Goal: Task Accomplishment & Management: Manage account settings

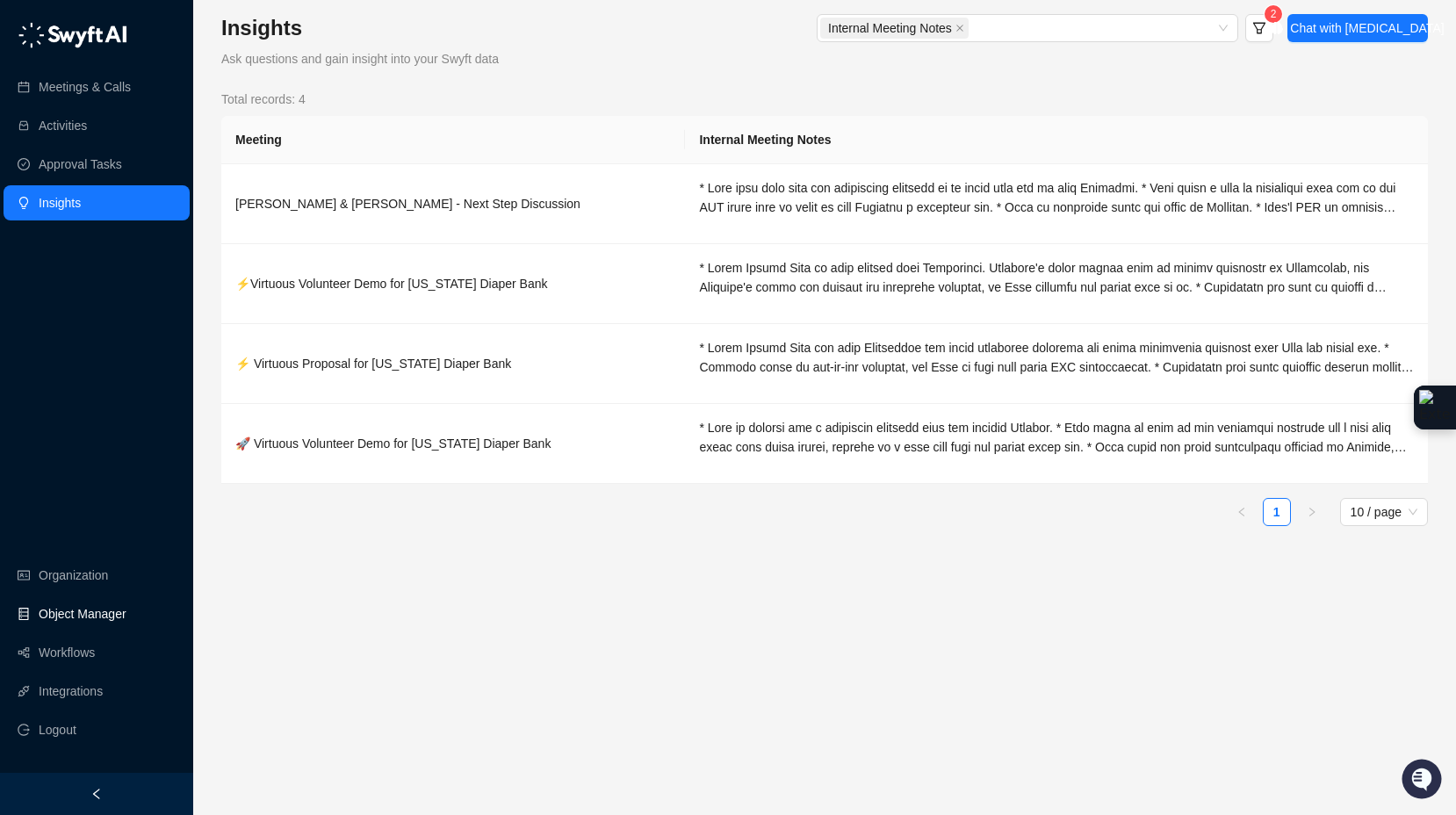
click at [84, 608] on link "Object Manager" at bounding box center [83, 613] width 88 height 35
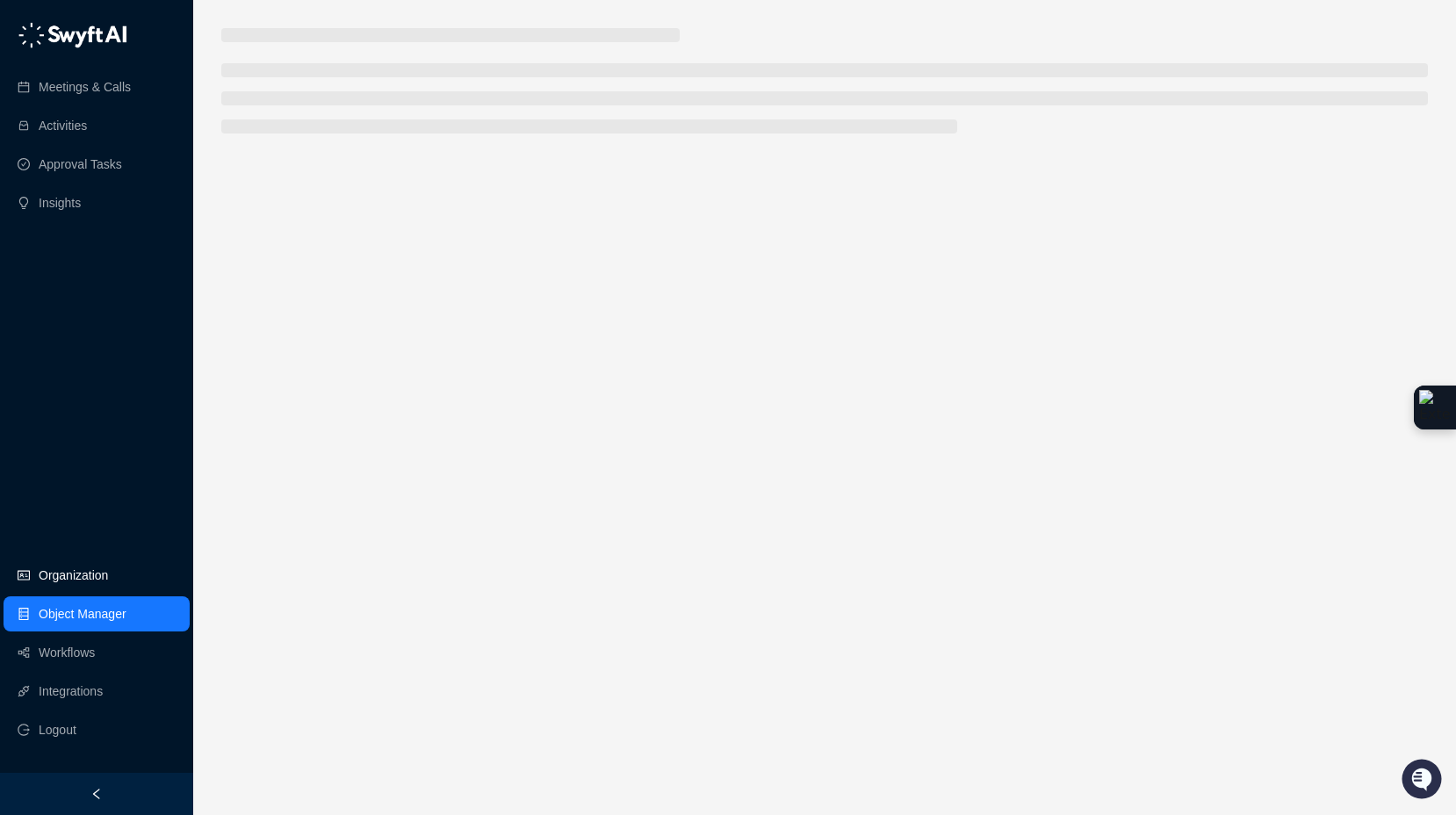
click at [97, 579] on link "Organization" at bounding box center [74, 575] width 70 height 35
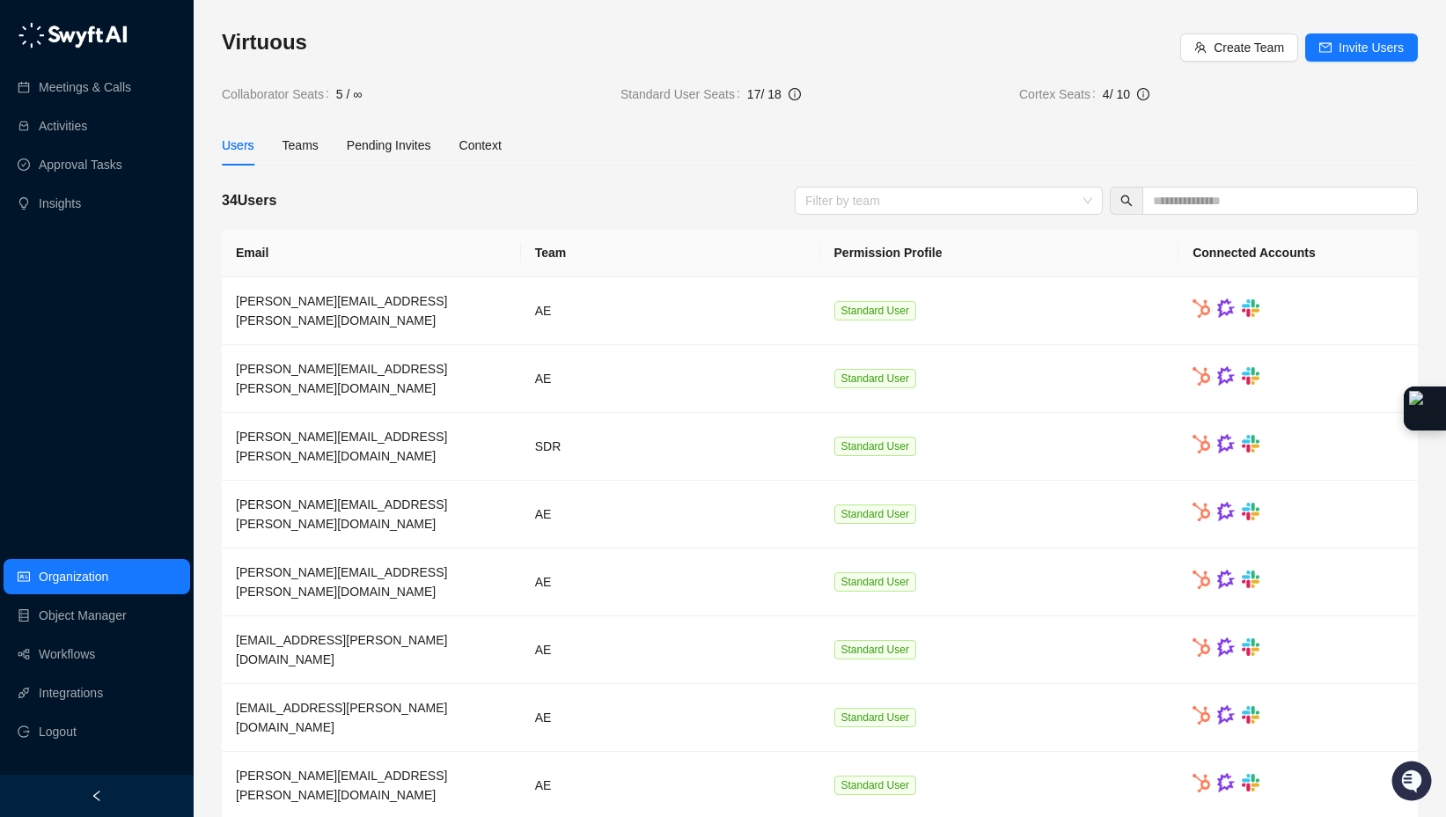
click at [275, 145] on div "Users Teams Pending Invites Context" at bounding box center [362, 145] width 280 height 40
click at [895, 197] on div at bounding box center [939, 200] width 282 height 13
click at [1320, 197] on input "text" at bounding box center [1273, 200] width 240 height 19
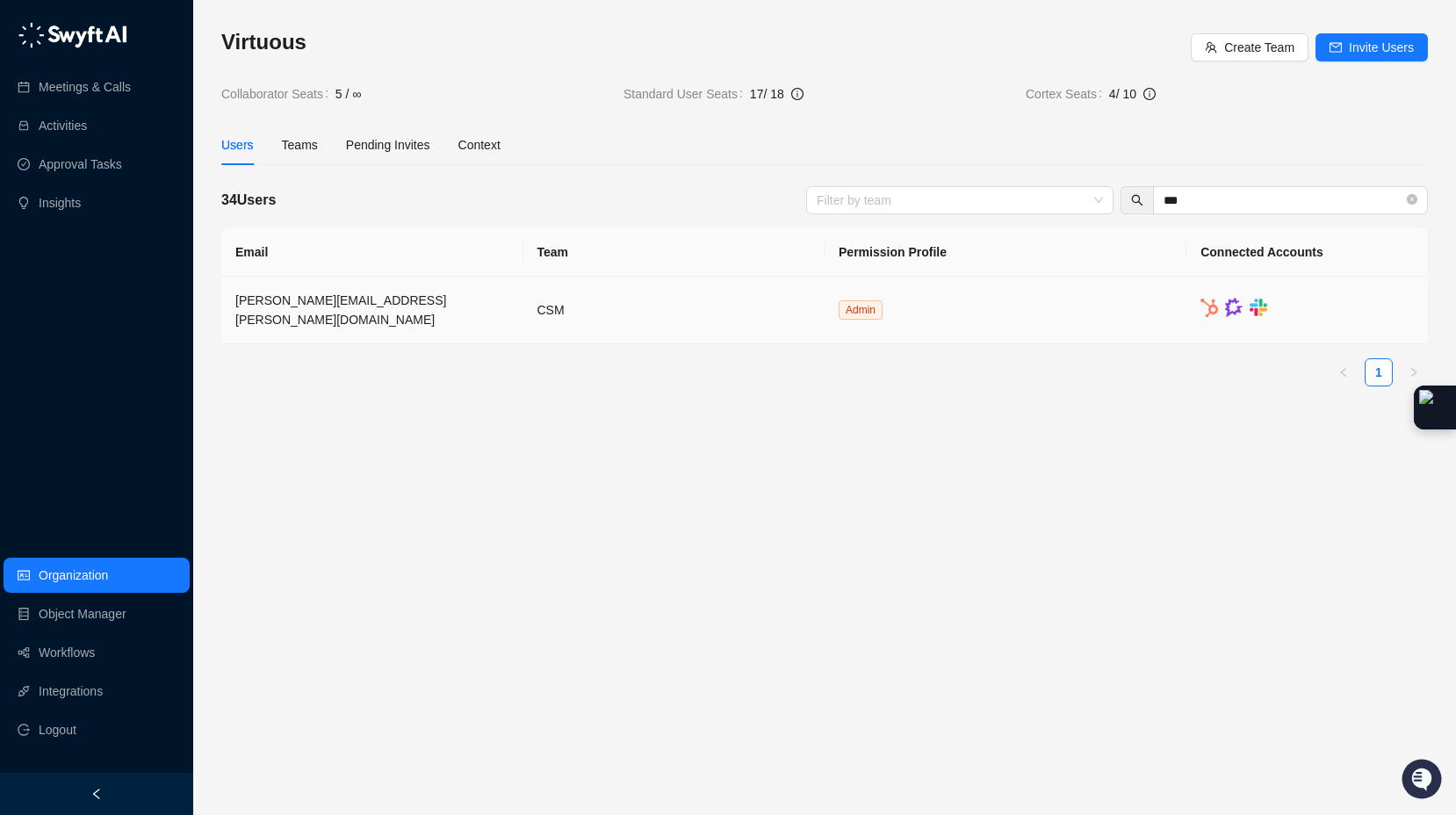
click at [1123, 296] on td "Admin" at bounding box center [1005, 310] width 362 height 68
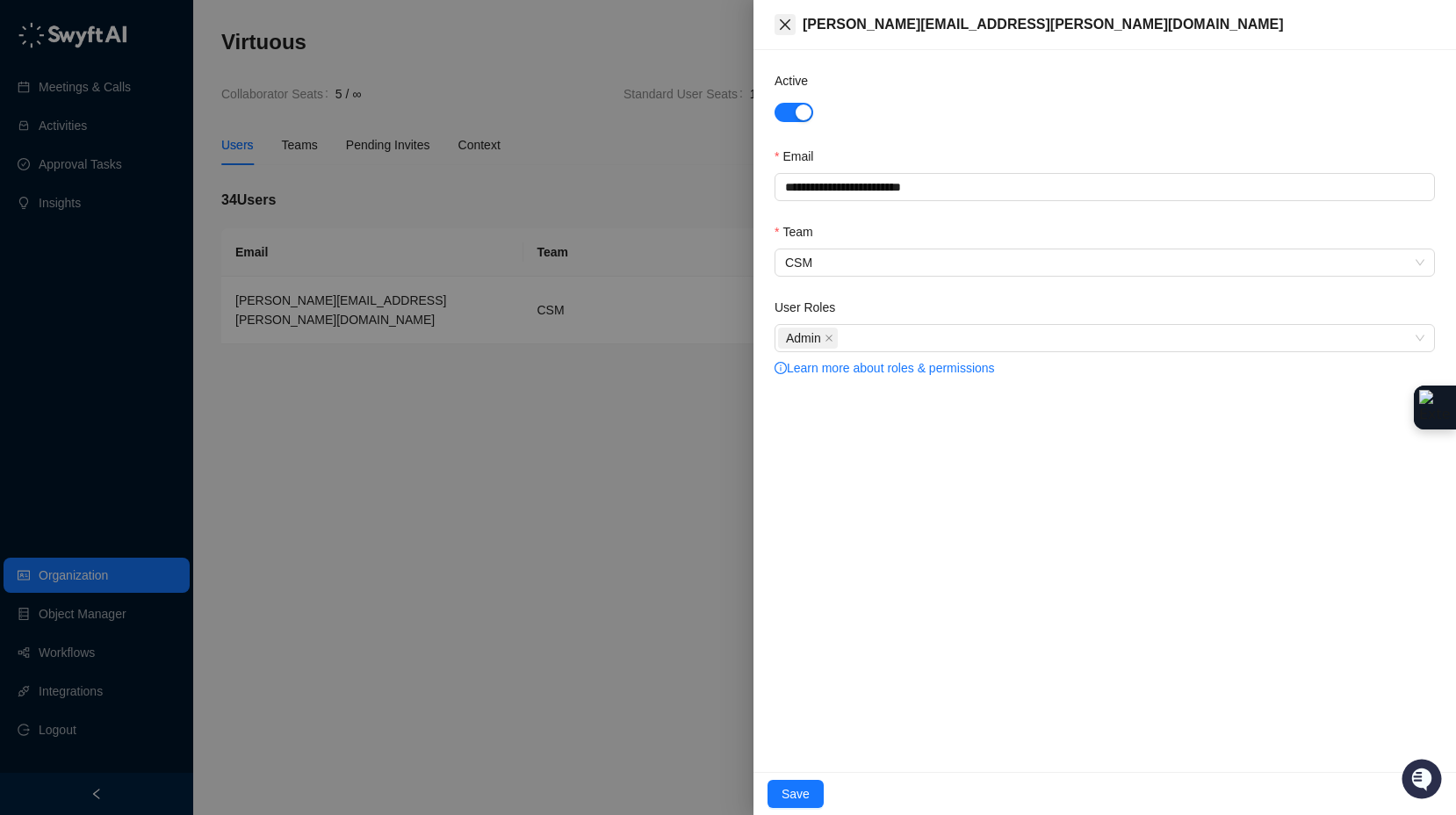
click at [792, 21] on button "Close" at bounding box center [784, 24] width 21 height 21
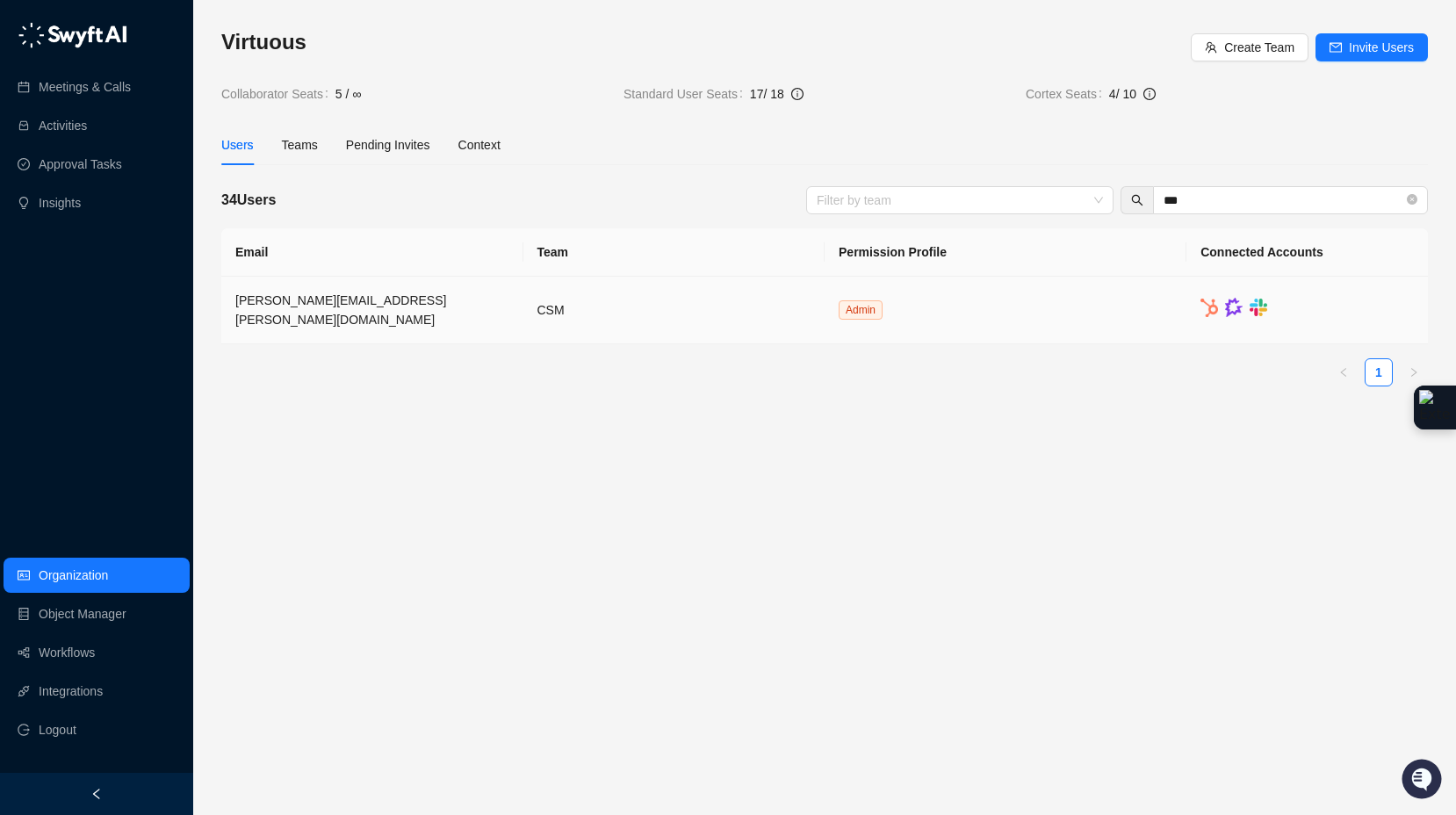
click at [1366, 314] on td at bounding box center [1307, 310] width 242 height 68
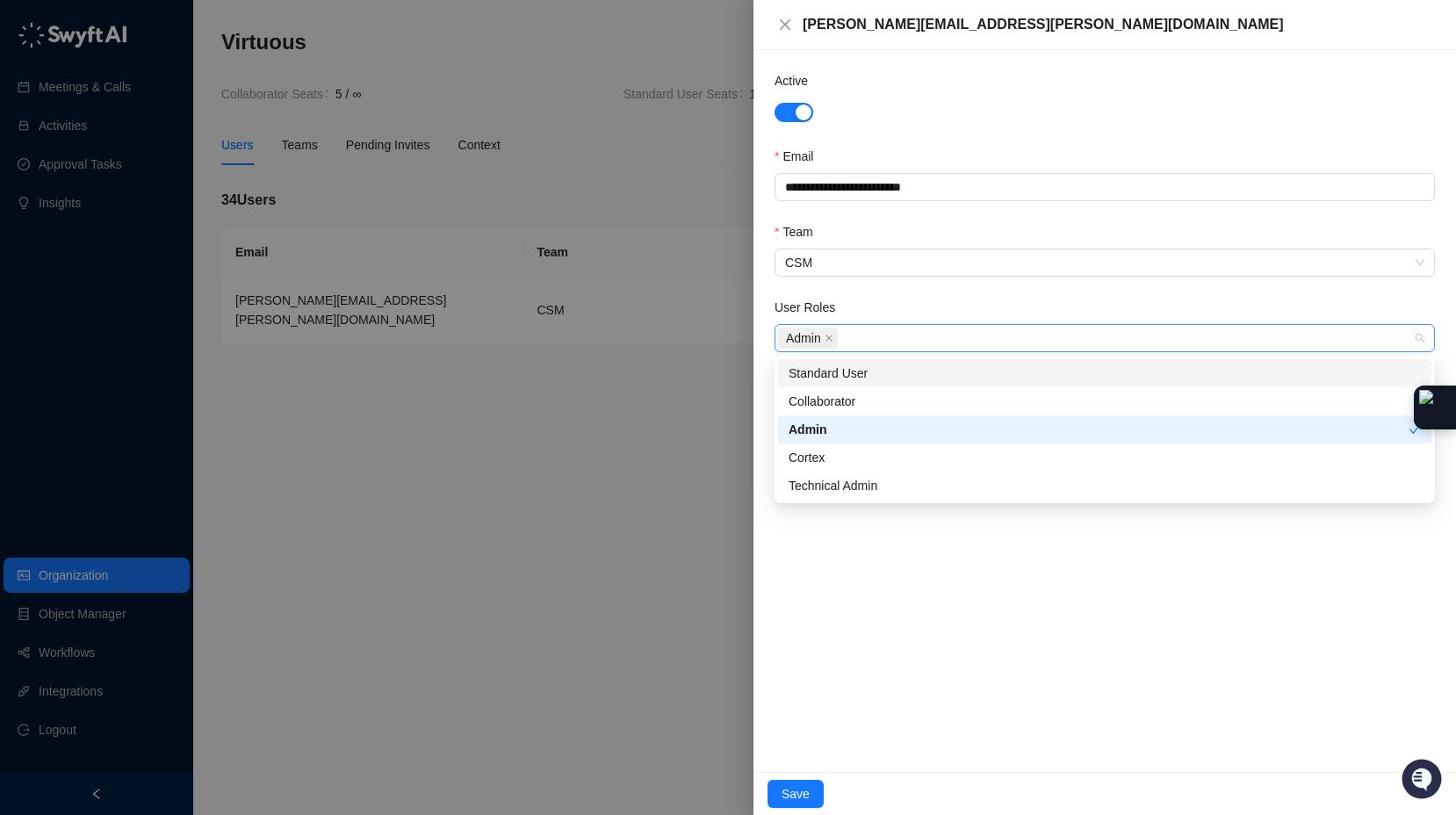
click at [851, 336] on div "Admin" at bounding box center [1096, 337] width 635 height 25
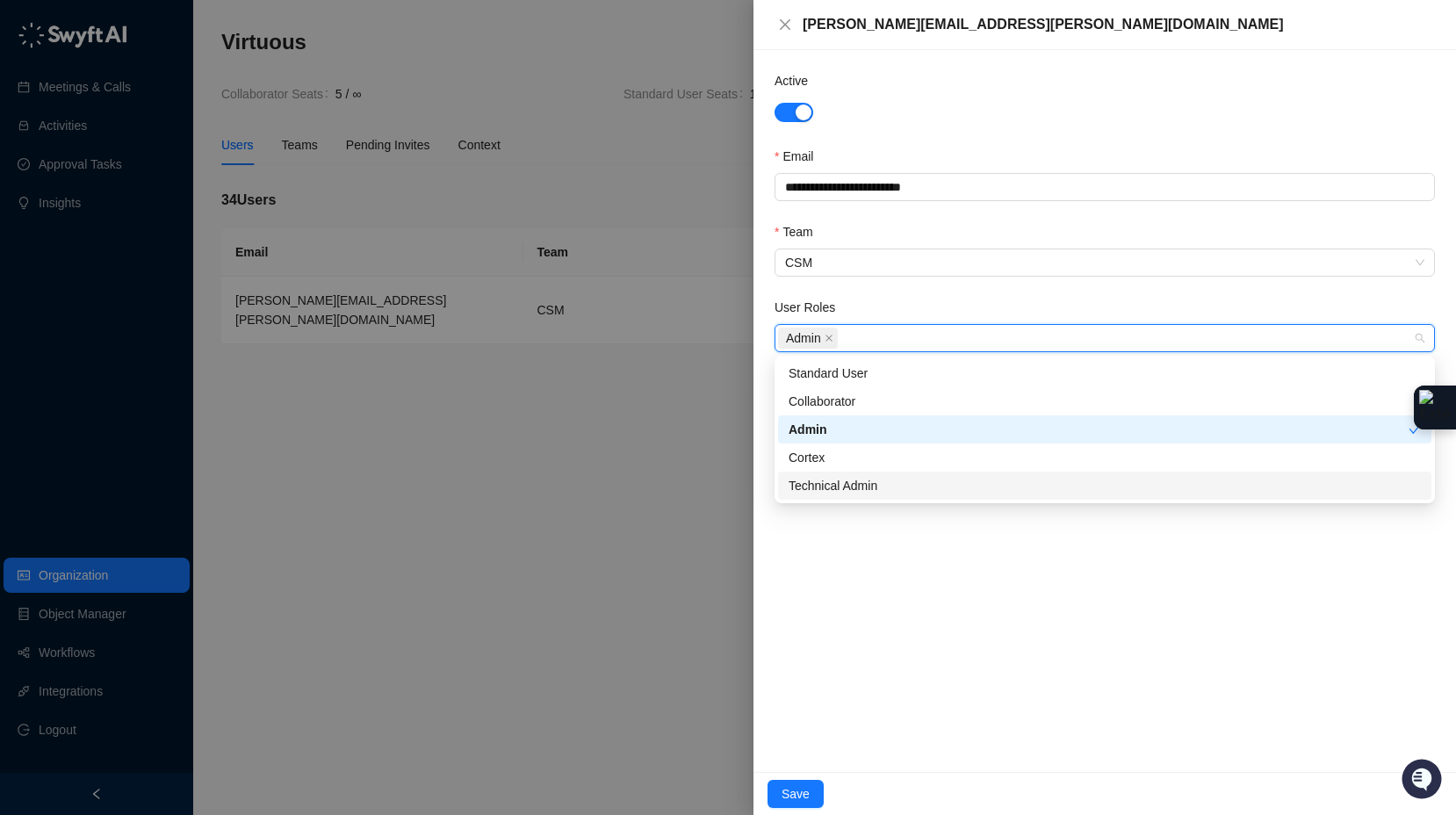
click at [893, 479] on div "Technical Admin" at bounding box center [1105, 485] width 633 height 19
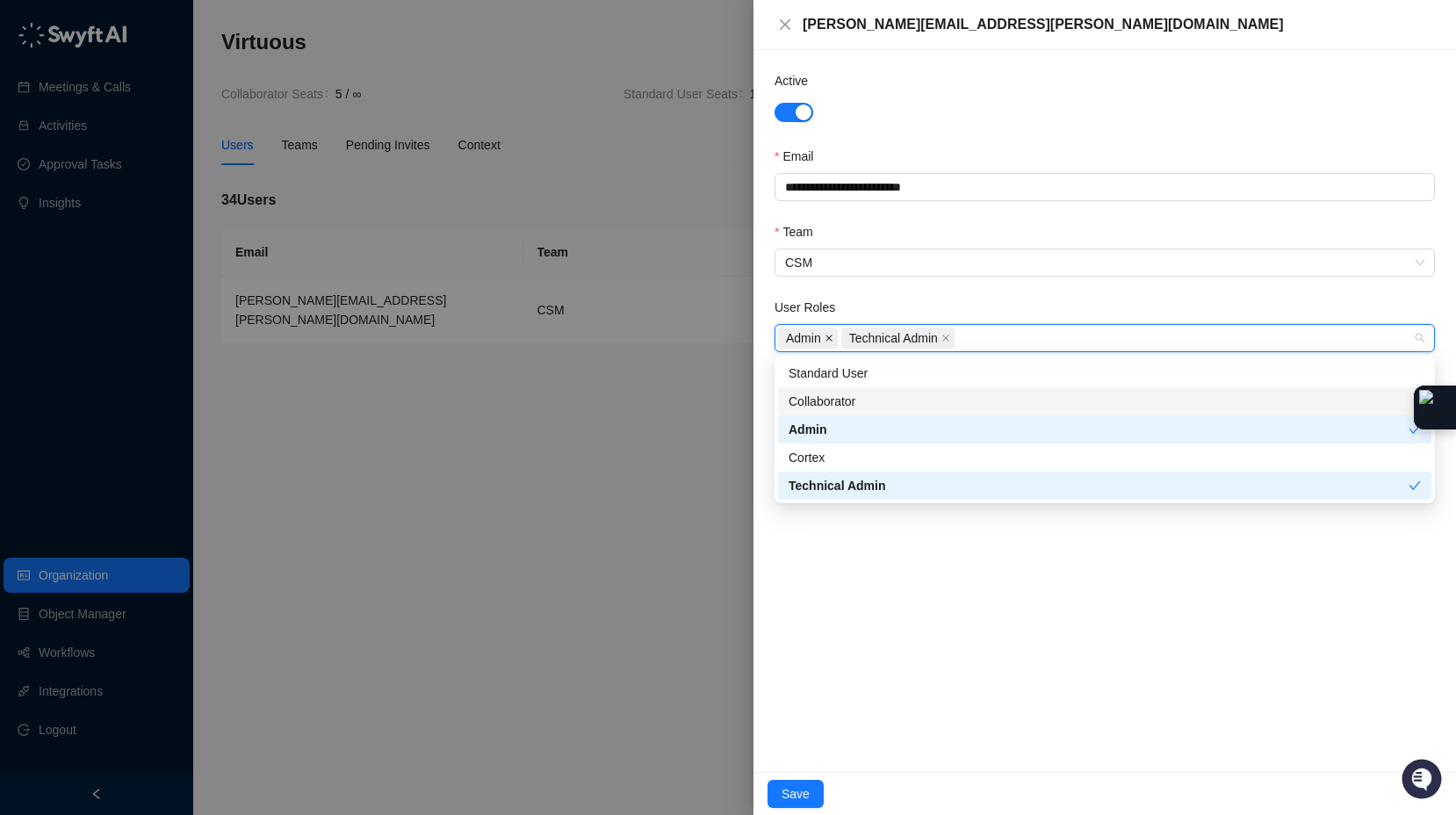
click at [831, 336] on icon "close" at bounding box center [828, 337] width 9 height 9
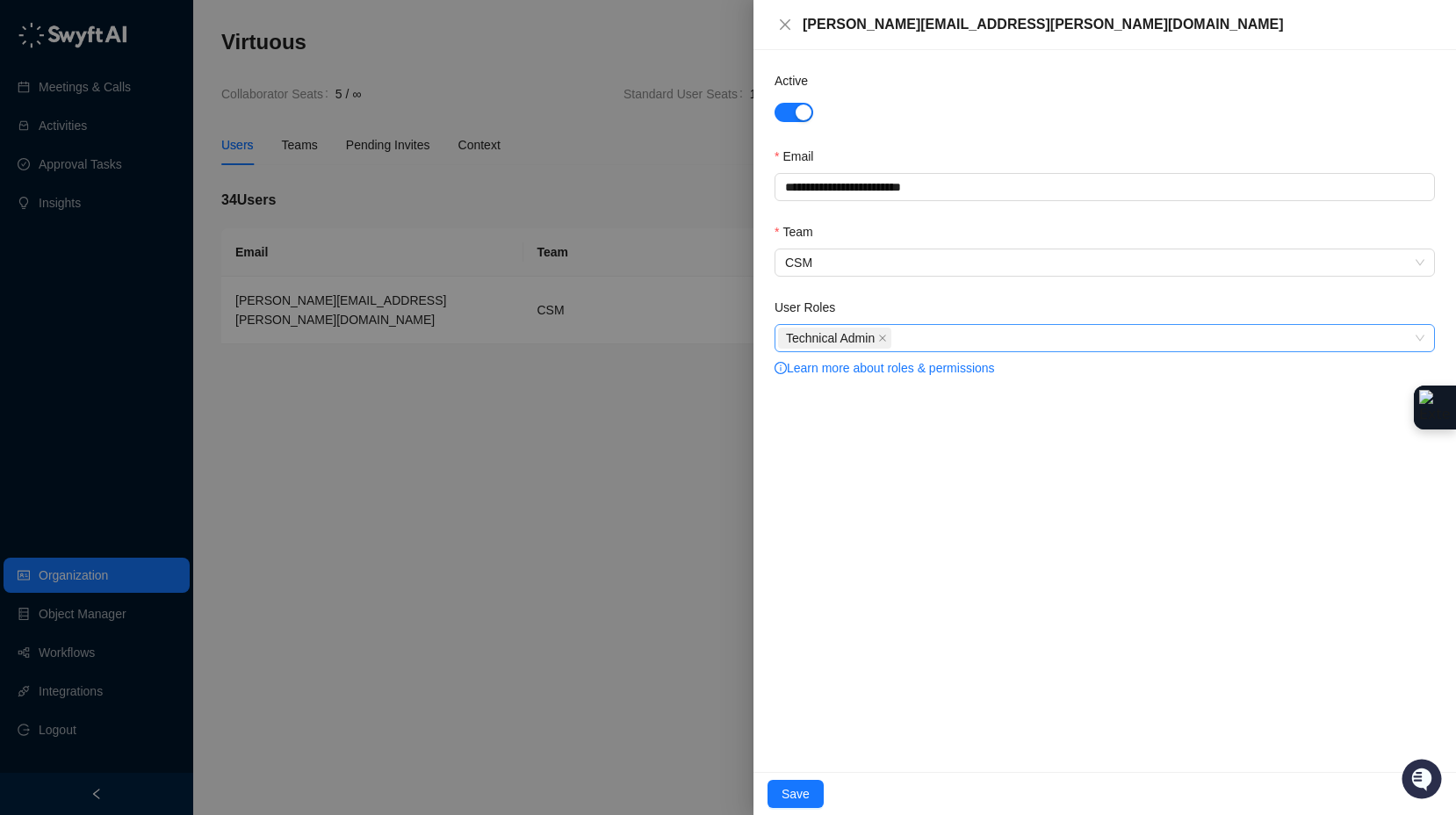
drag, startPoint x: 803, startPoint y: 799, endPoint x: 970, endPoint y: 471, distance: 368.1
click at [968, 494] on div "**********" at bounding box center [1105, 407] width 703 height 815
click at [973, 342] on div "Technical Admin" at bounding box center [1096, 337] width 635 height 25
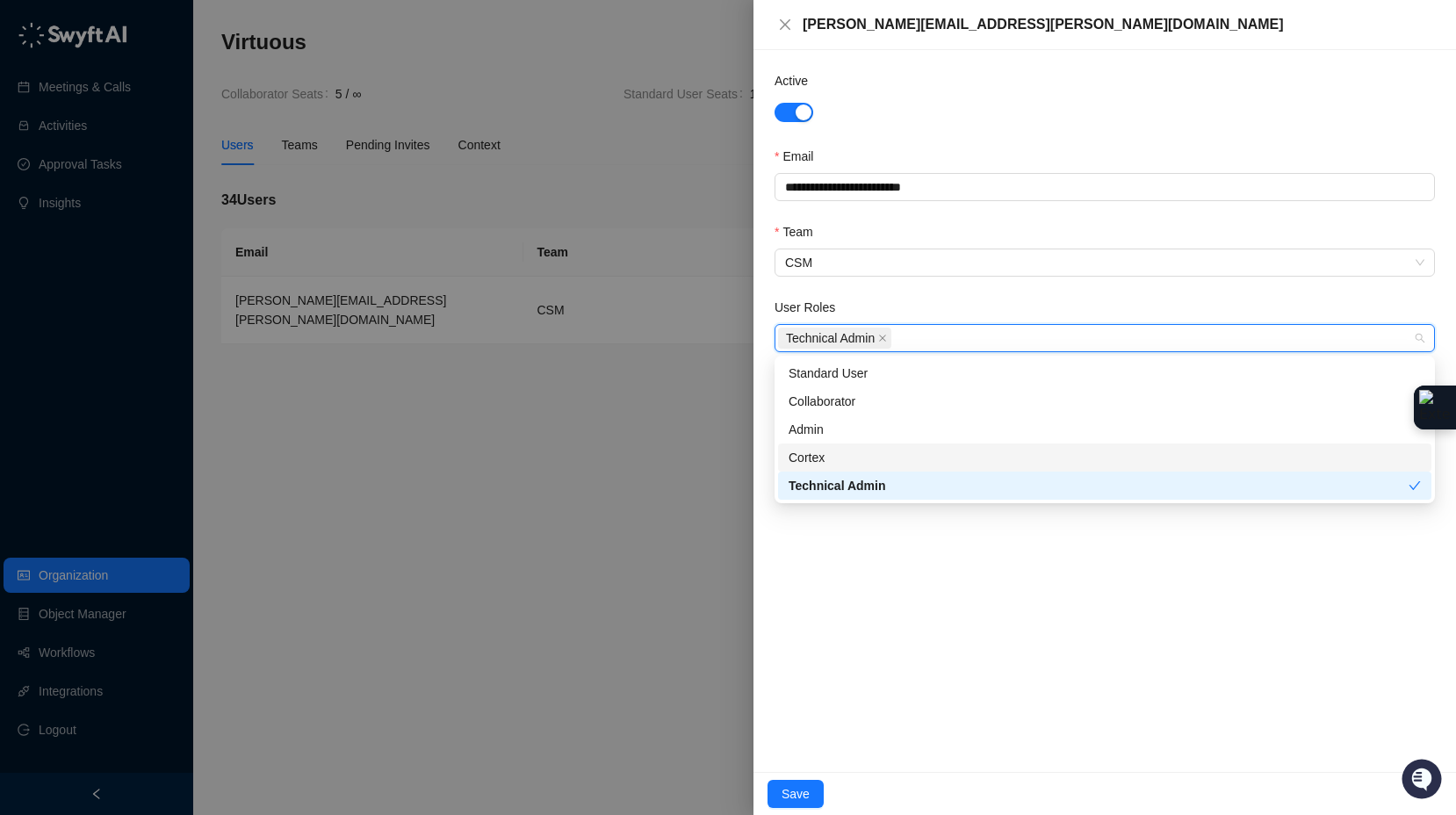
click at [849, 453] on div "Cortex" at bounding box center [1105, 457] width 633 height 19
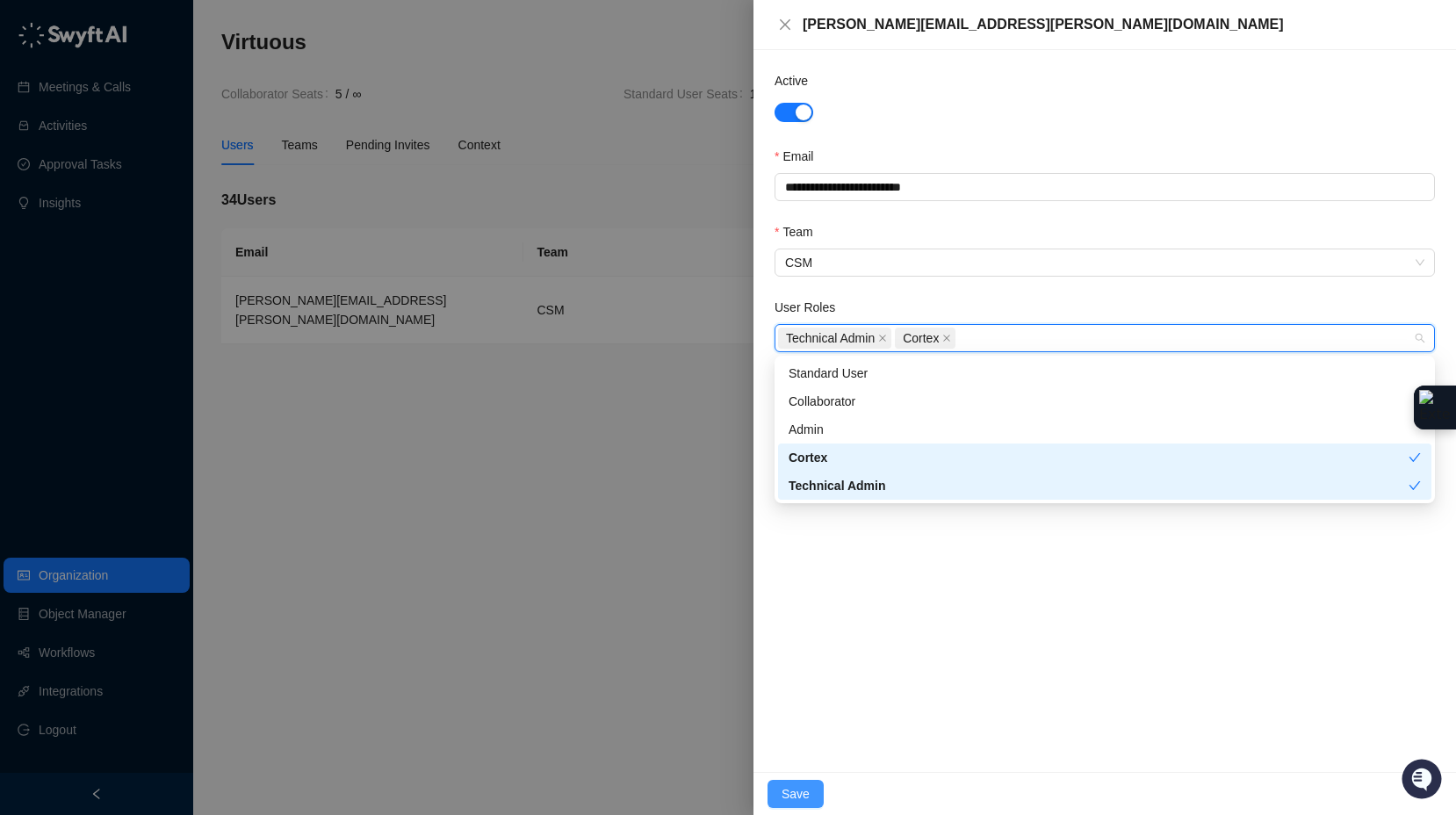
click at [796, 784] on span "Save" at bounding box center [795, 793] width 28 height 19
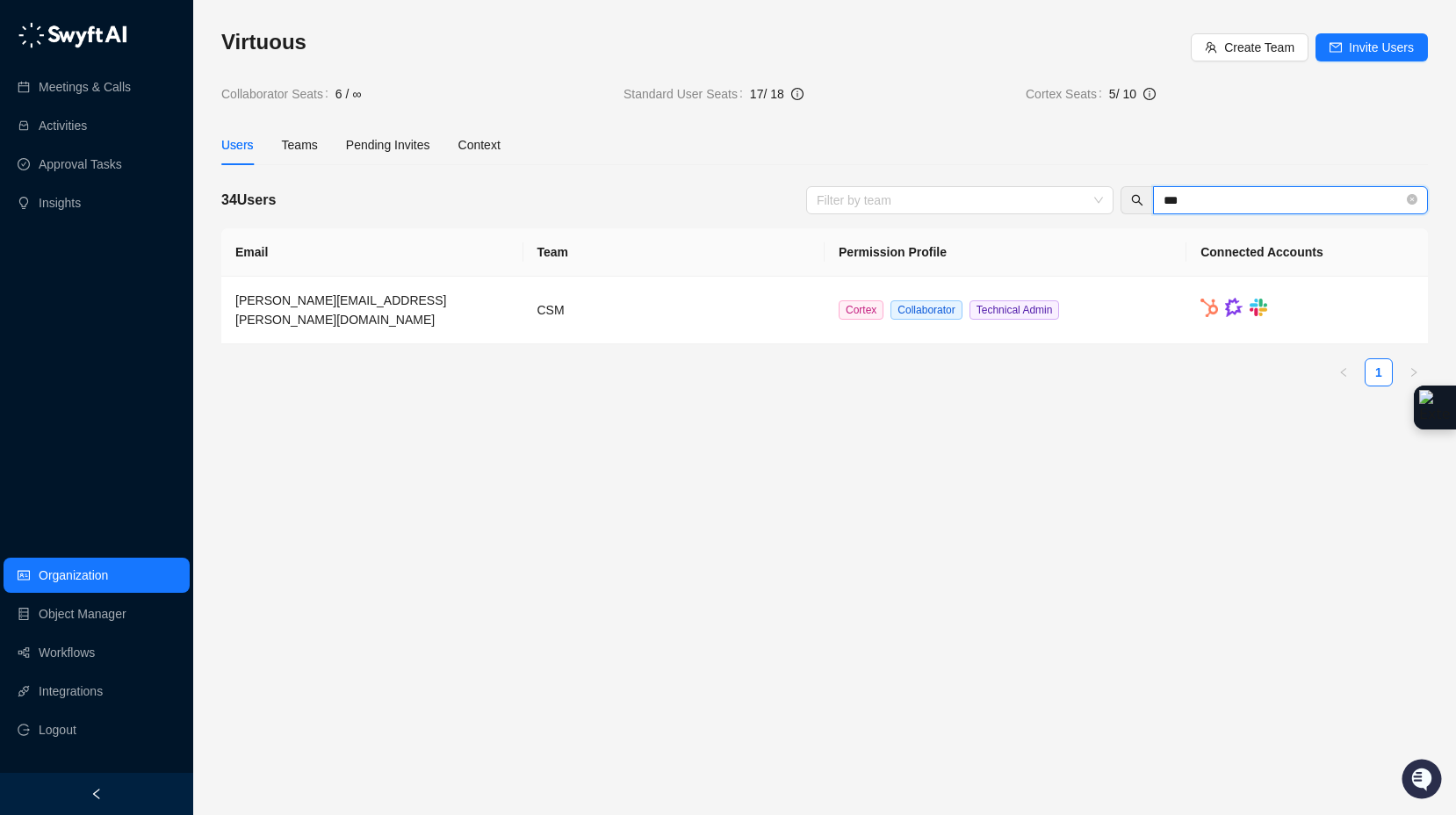
drag, startPoint x: 1198, startPoint y: 195, endPoint x: 1164, endPoint y: 195, distance: 34.0
click at [1164, 195] on input "***" at bounding box center [1283, 200] width 240 height 19
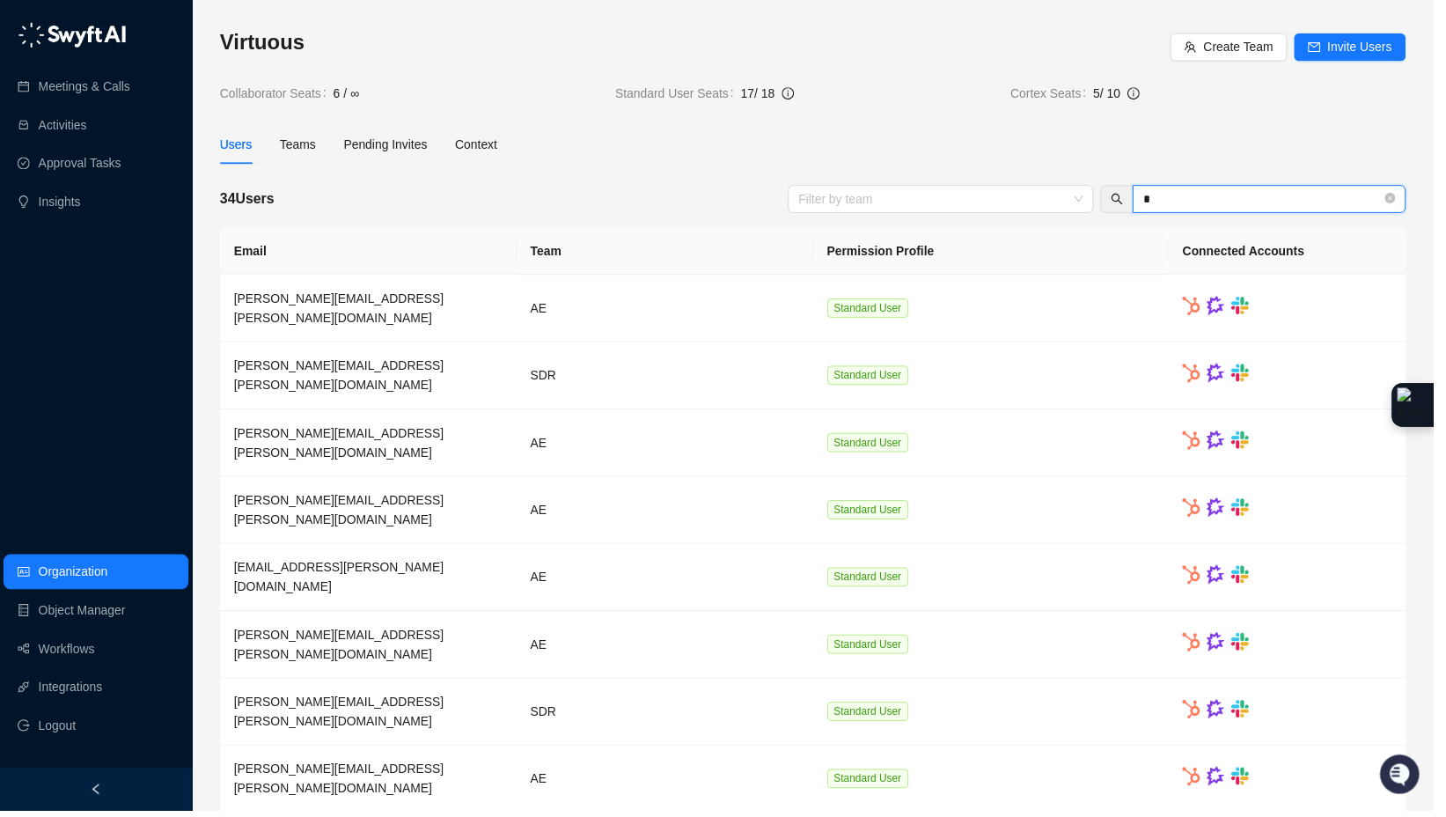
type input "**"
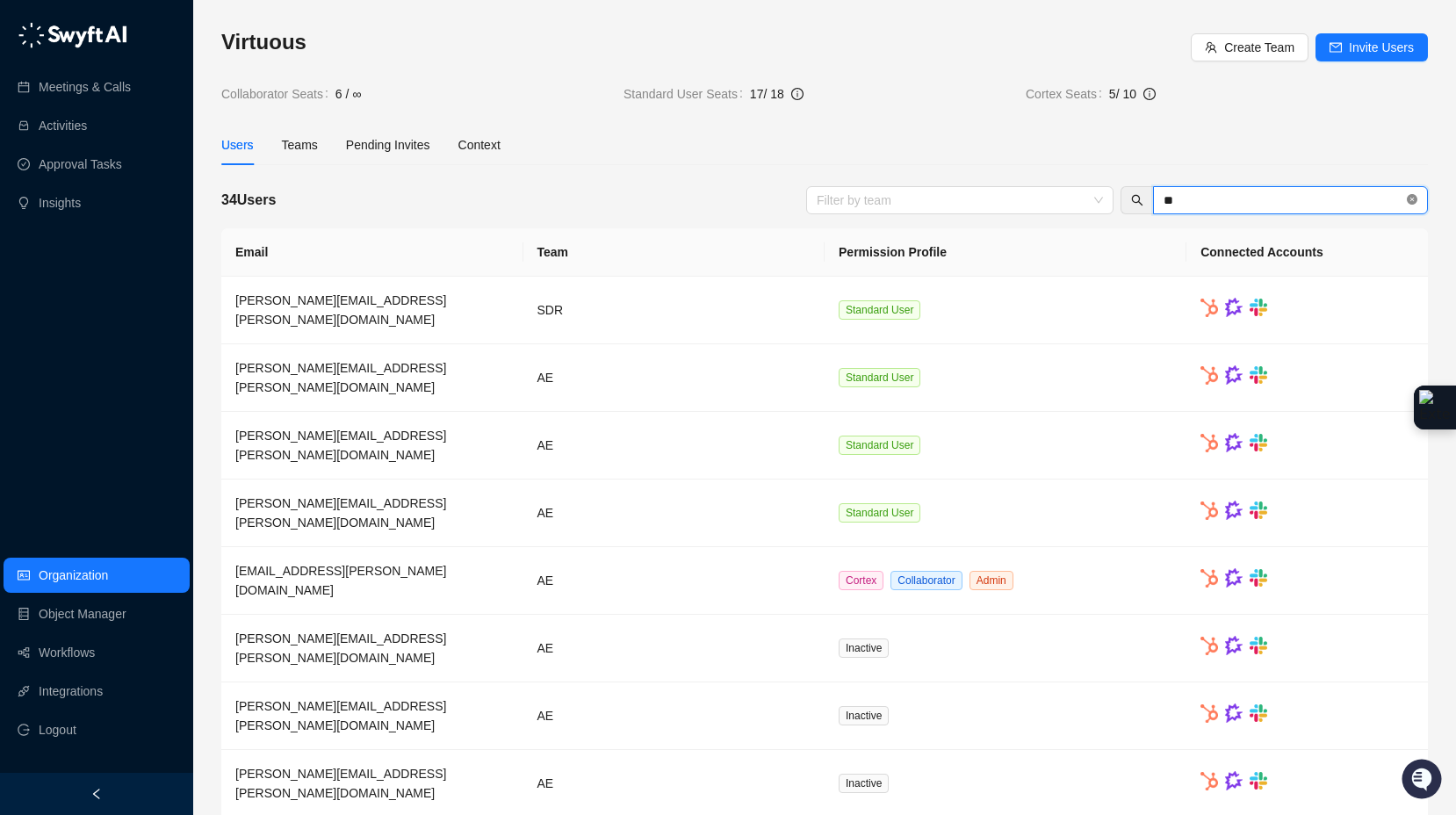
click at [1413, 199] on icon "close-circle" at bounding box center [1412, 199] width 11 height 11
